Goal: Navigation & Orientation: Find specific page/section

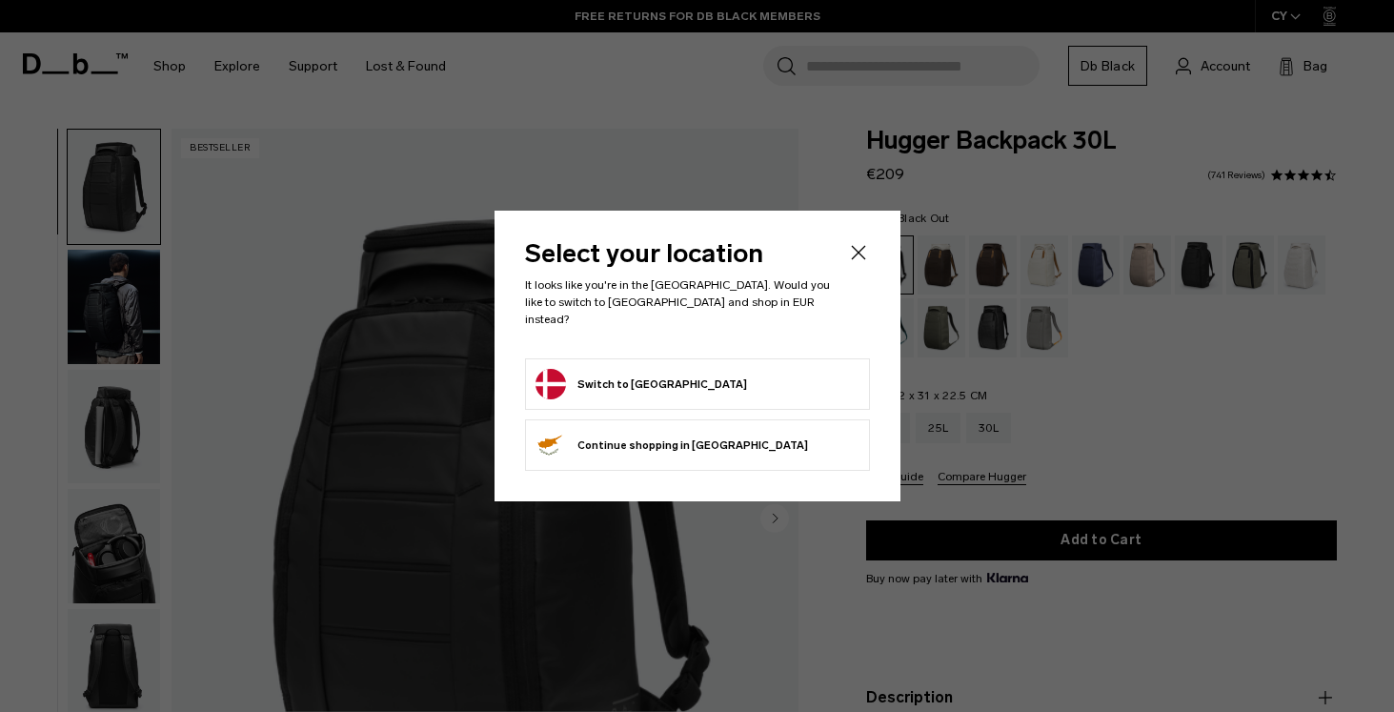
click at [867, 247] on div "Select your location It looks like you're in the Denmark. Would you like to swi…" at bounding box center [697, 356] width 406 height 291
click at [852, 264] on icon "Close" at bounding box center [858, 252] width 23 height 23
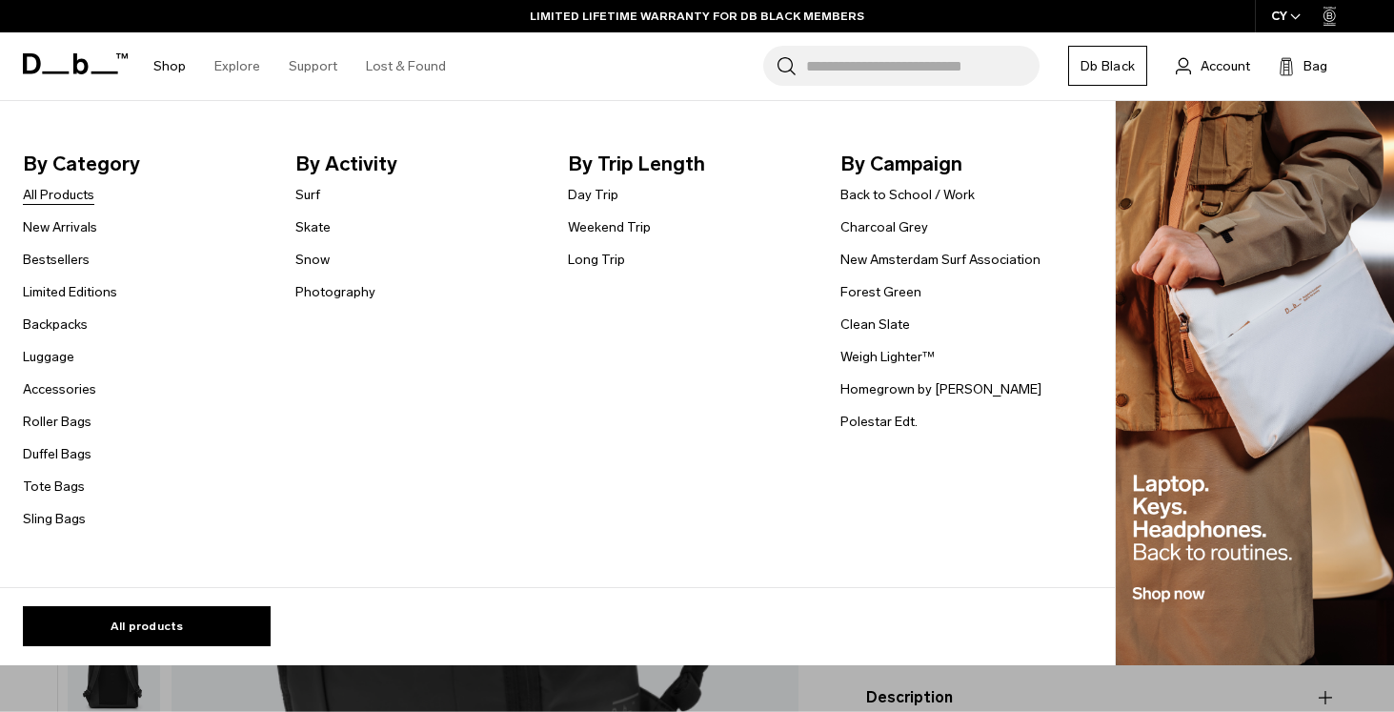
click at [69, 187] on link "All Products" at bounding box center [58, 195] width 71 height 20
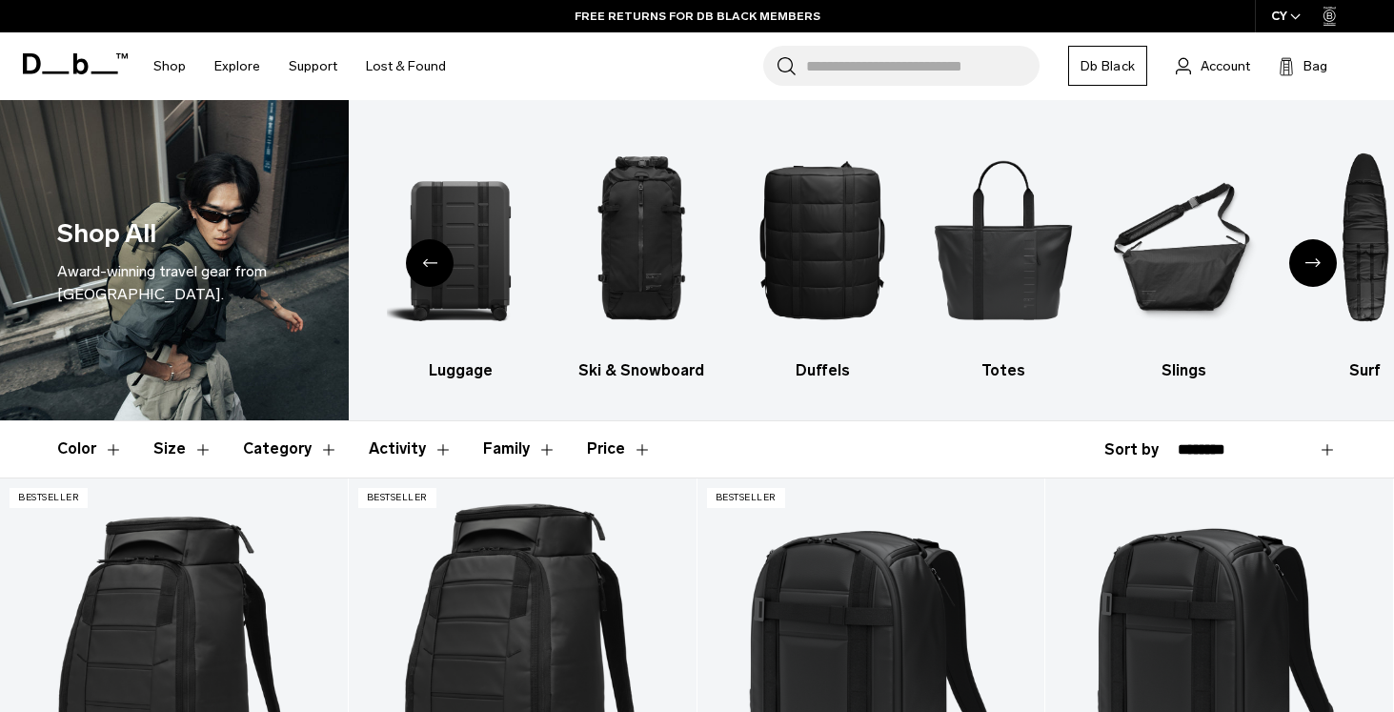
click at [1303, 262] on div "Next slide" at bounding box center [1313, 263] width 48 height 48
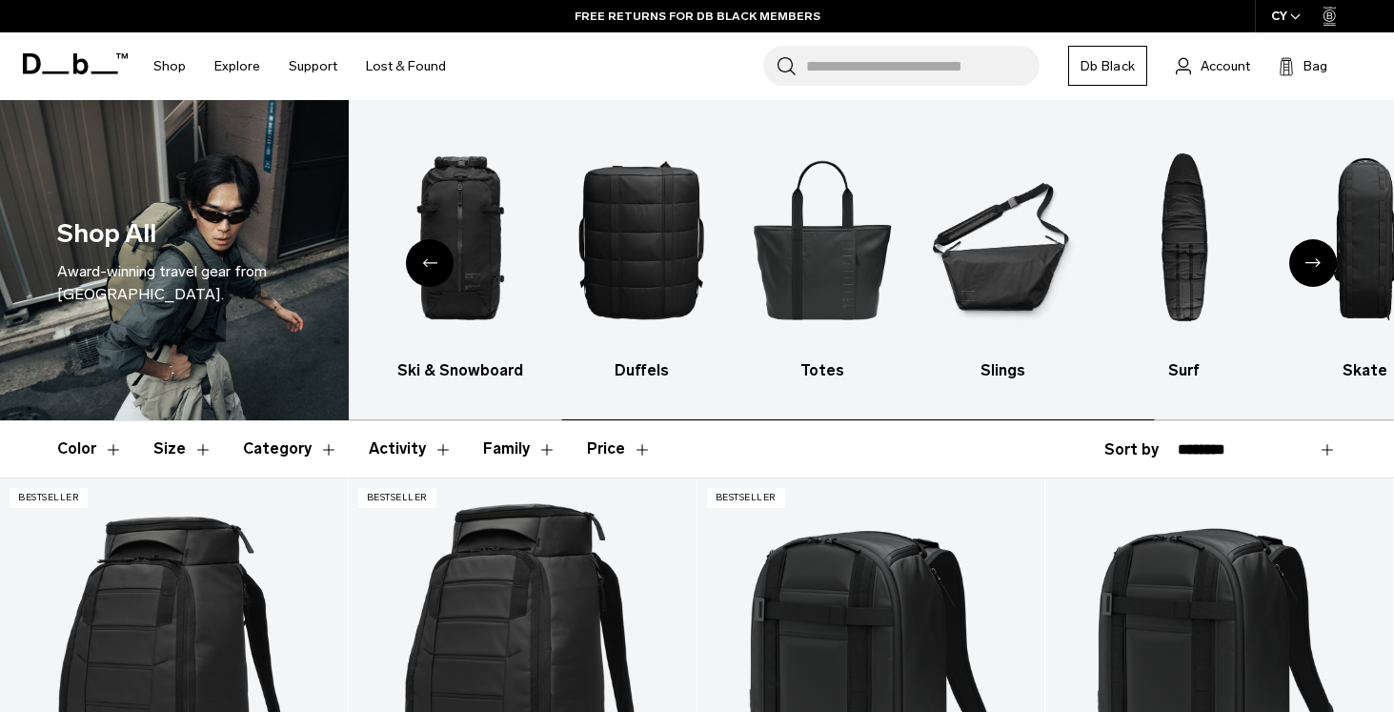
click at [1303, 262] on div "Next slide" at bounding box center [1313, 263] width 48 height 48
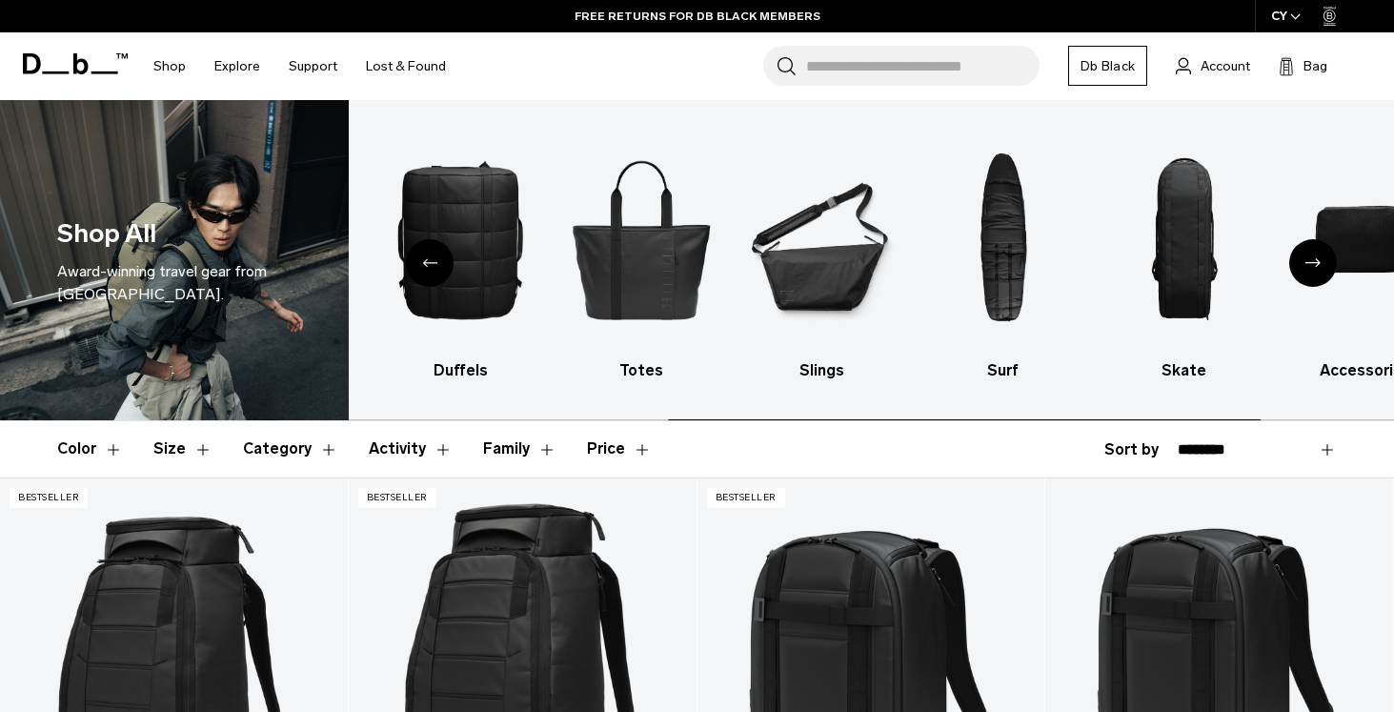
click at [1303, 262] on div "Next slide" at bounding box center [1313, 263] width 48 height 48
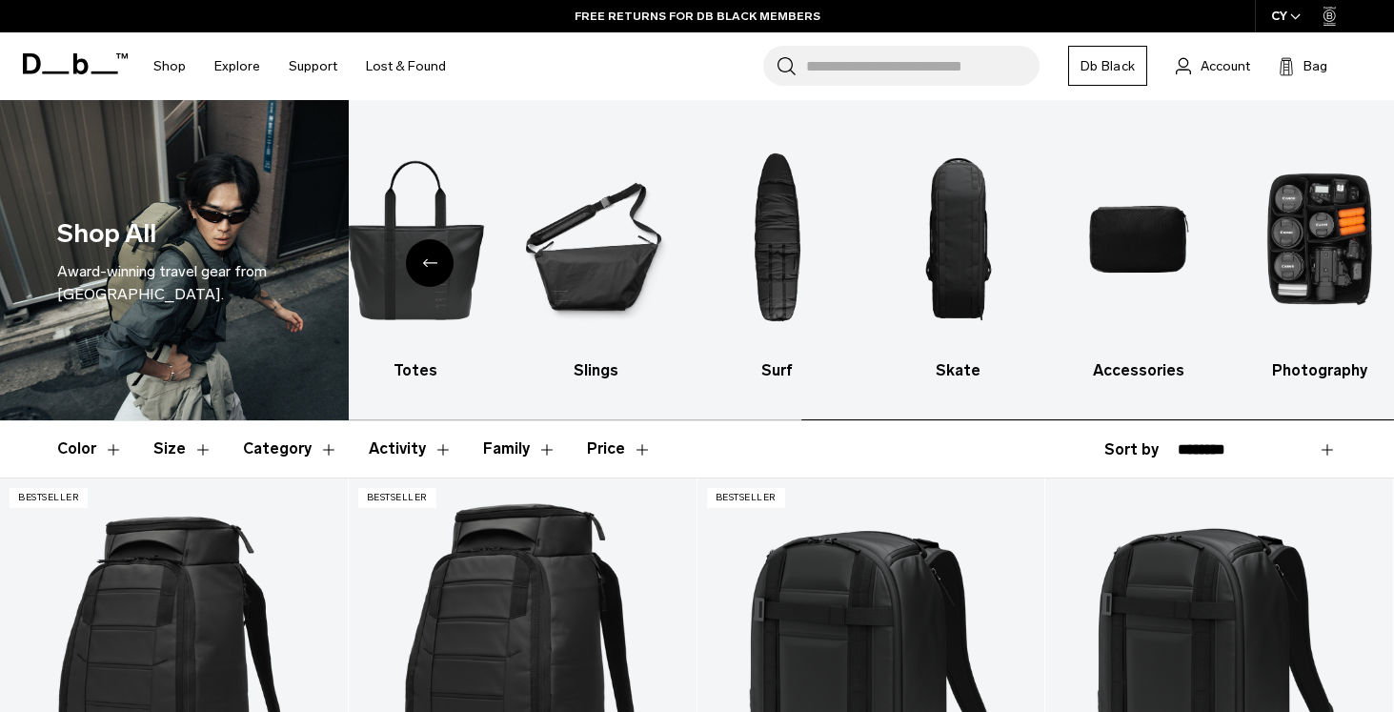
click at [1303, 262] on img "10 / 10" at bounding box center [1320, 239] width 148 height 221
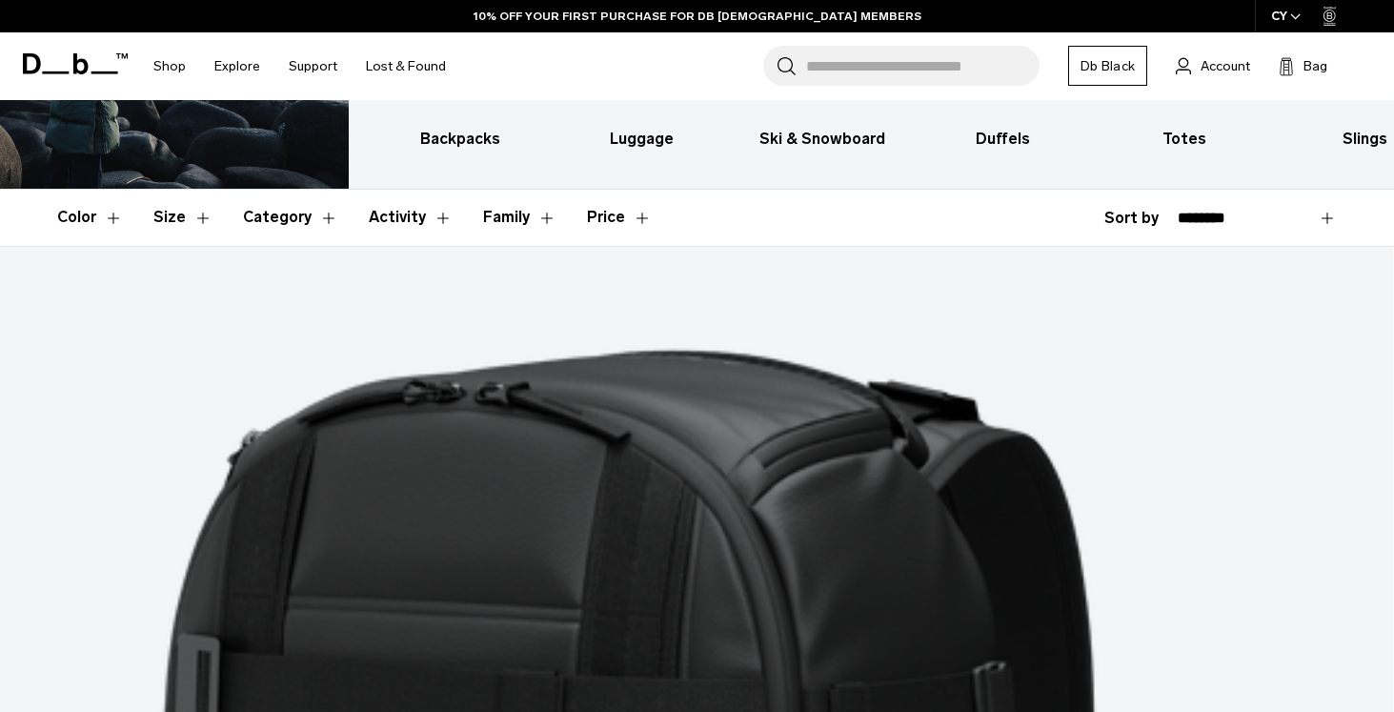
scroll to position [274, 0]
